Goal: Information Seeking & Learning: Learn about a topic

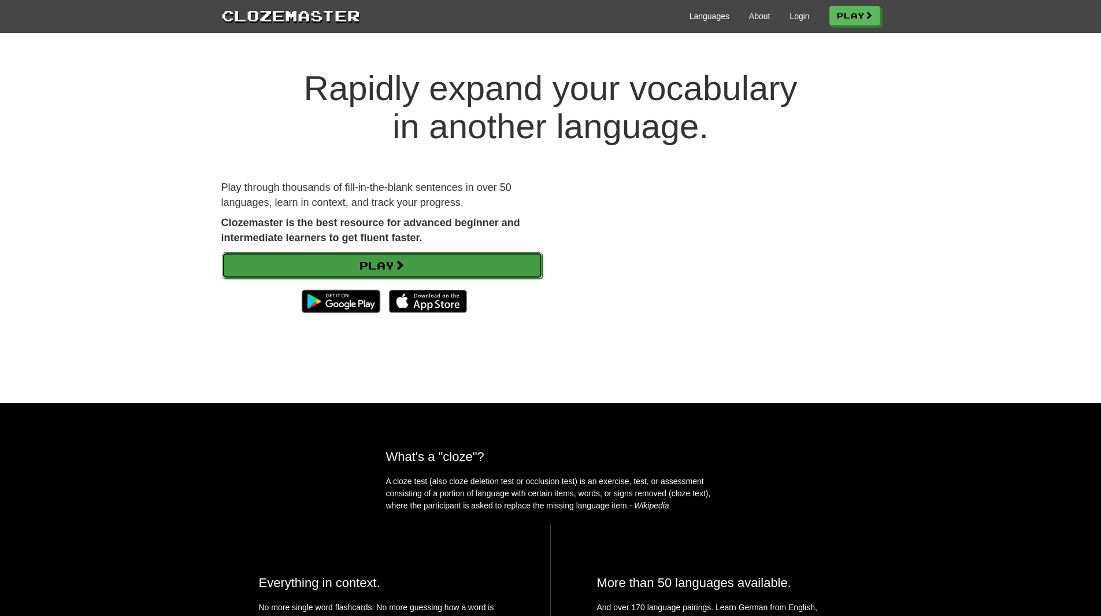
click at [461, 265] on link "Play" at bounding box center [382, 265] width 321 height 27
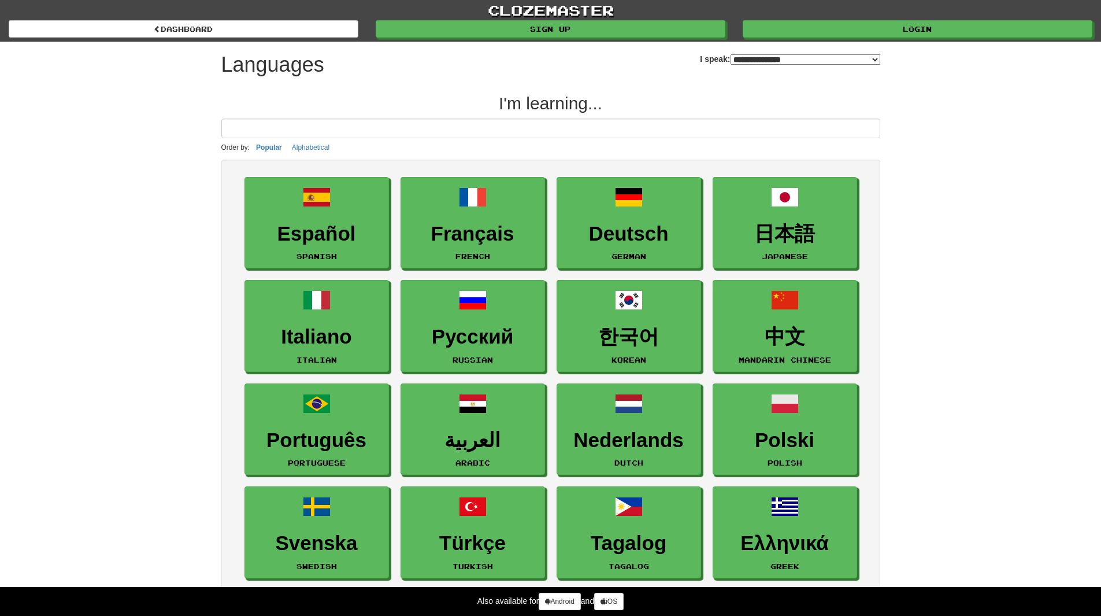
select select "*******"
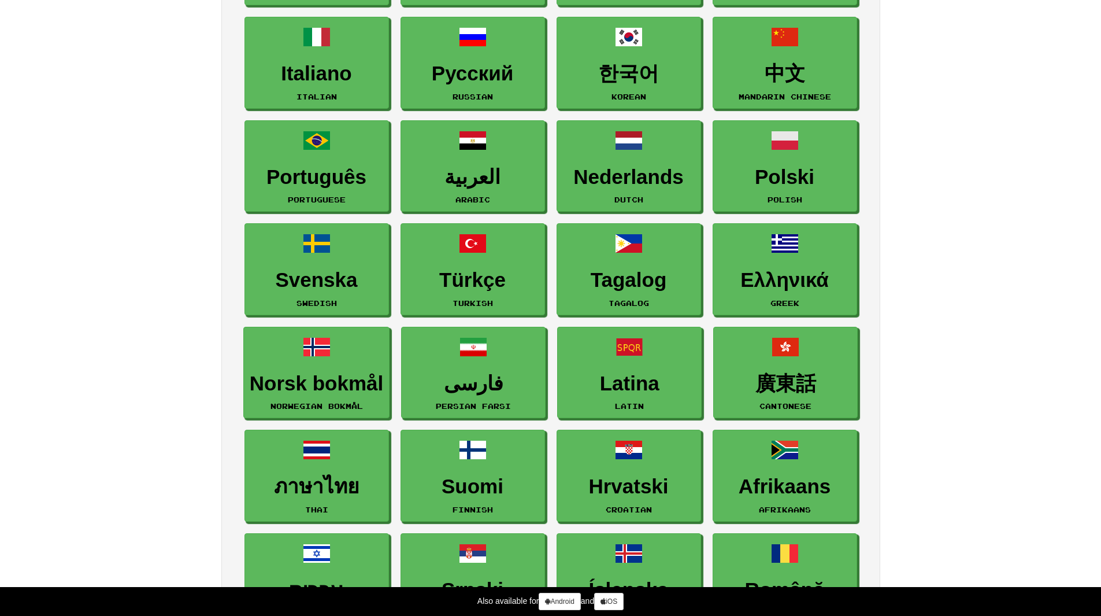
scroll to position [347, 0]
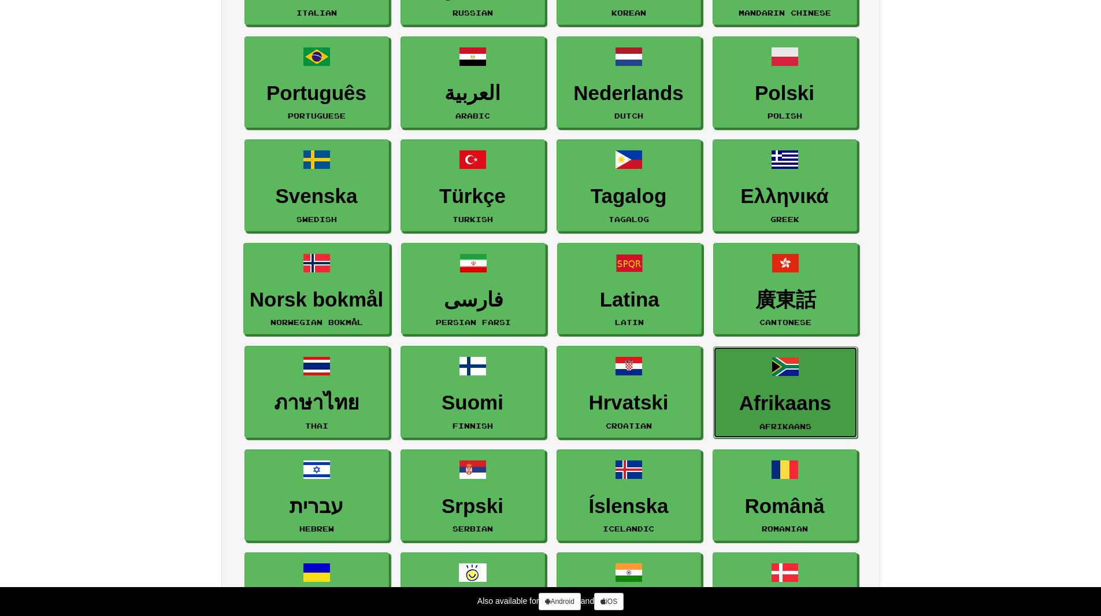
click at [751, 379] on link "Afrikaans Afrikaans" at bounding box center [785, 392] width 145 height 92
